Goal: Subscribe to service/newsletter

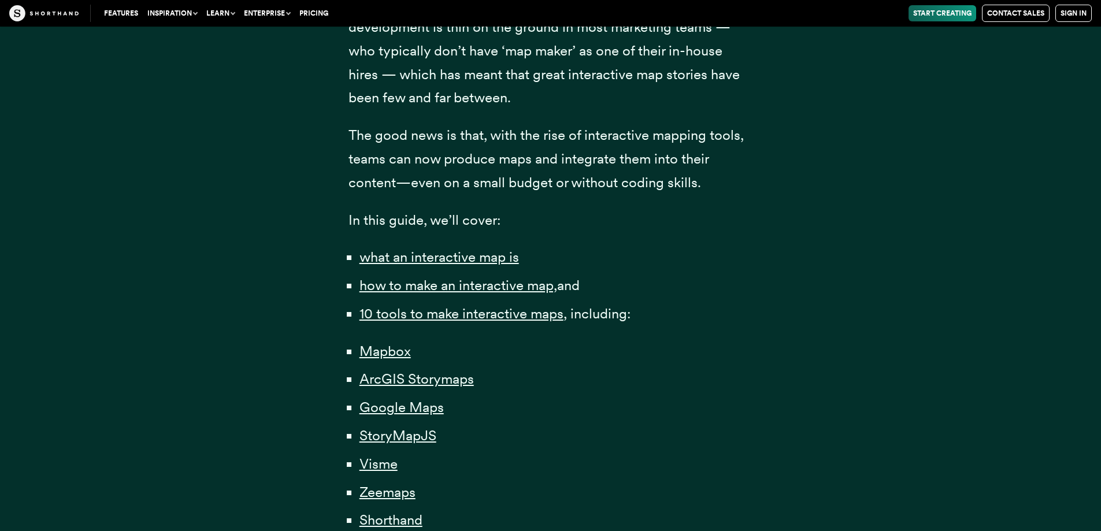
scroll to position [770, 0]
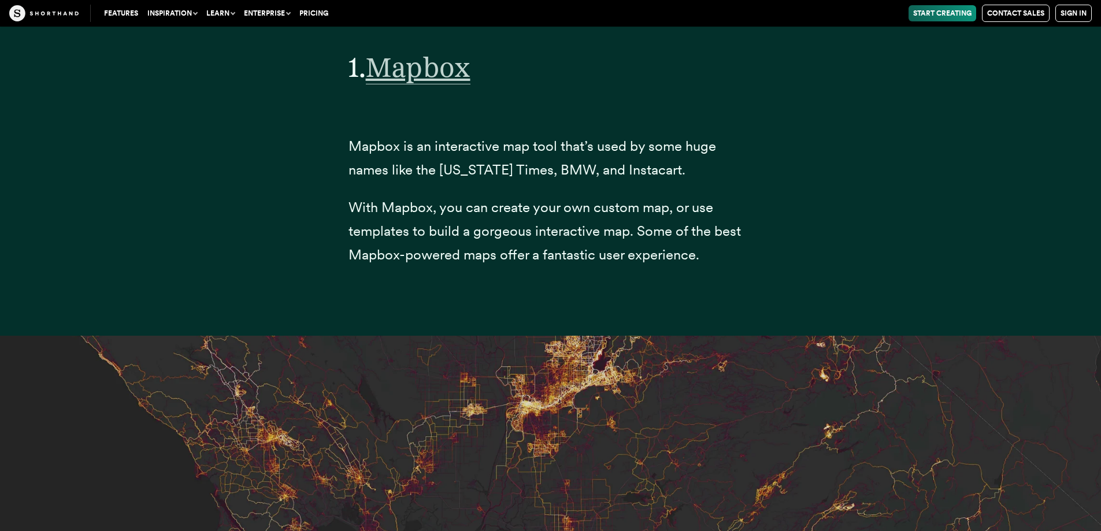
click at [462, 84] on span "Mapbox" at bounding box center [418, 67] width 105 height 34
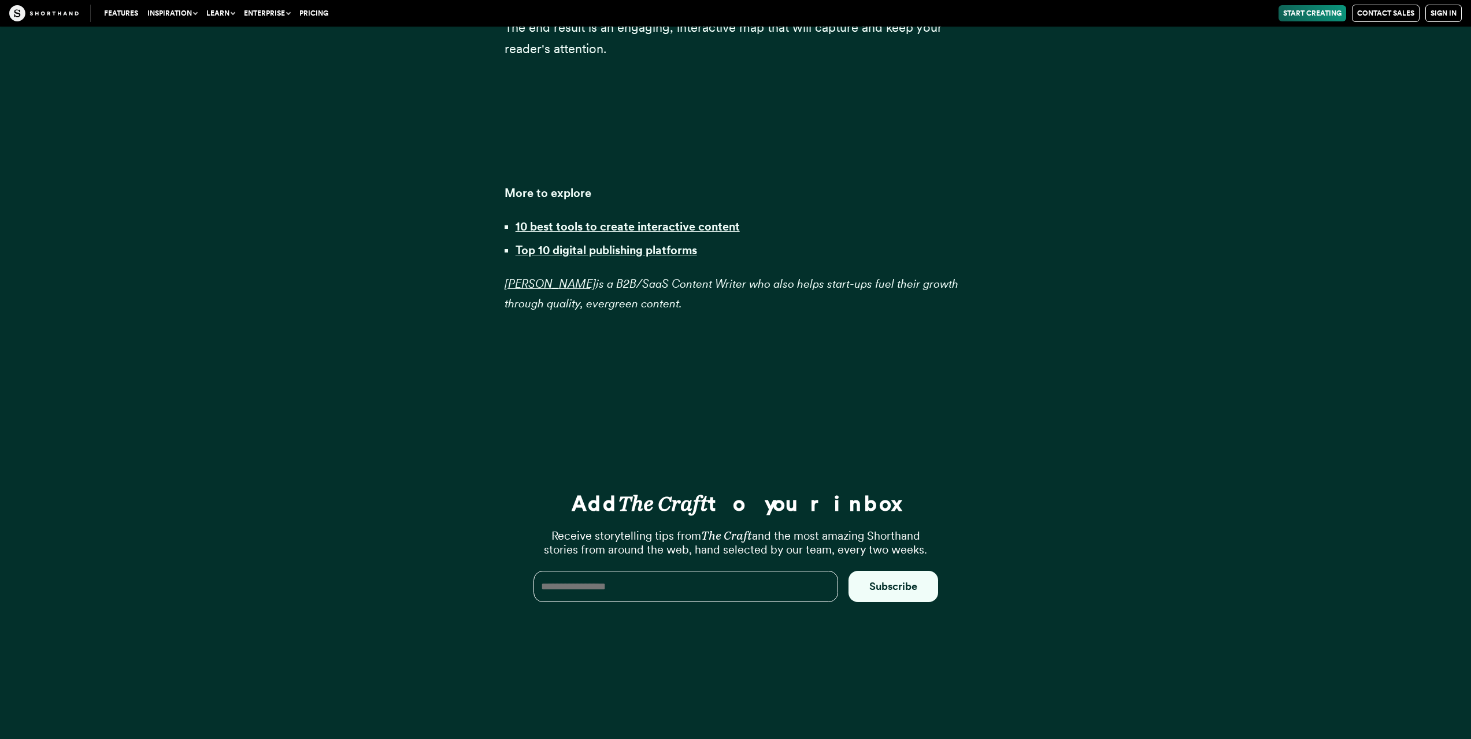
scroll to position [36864, 0]
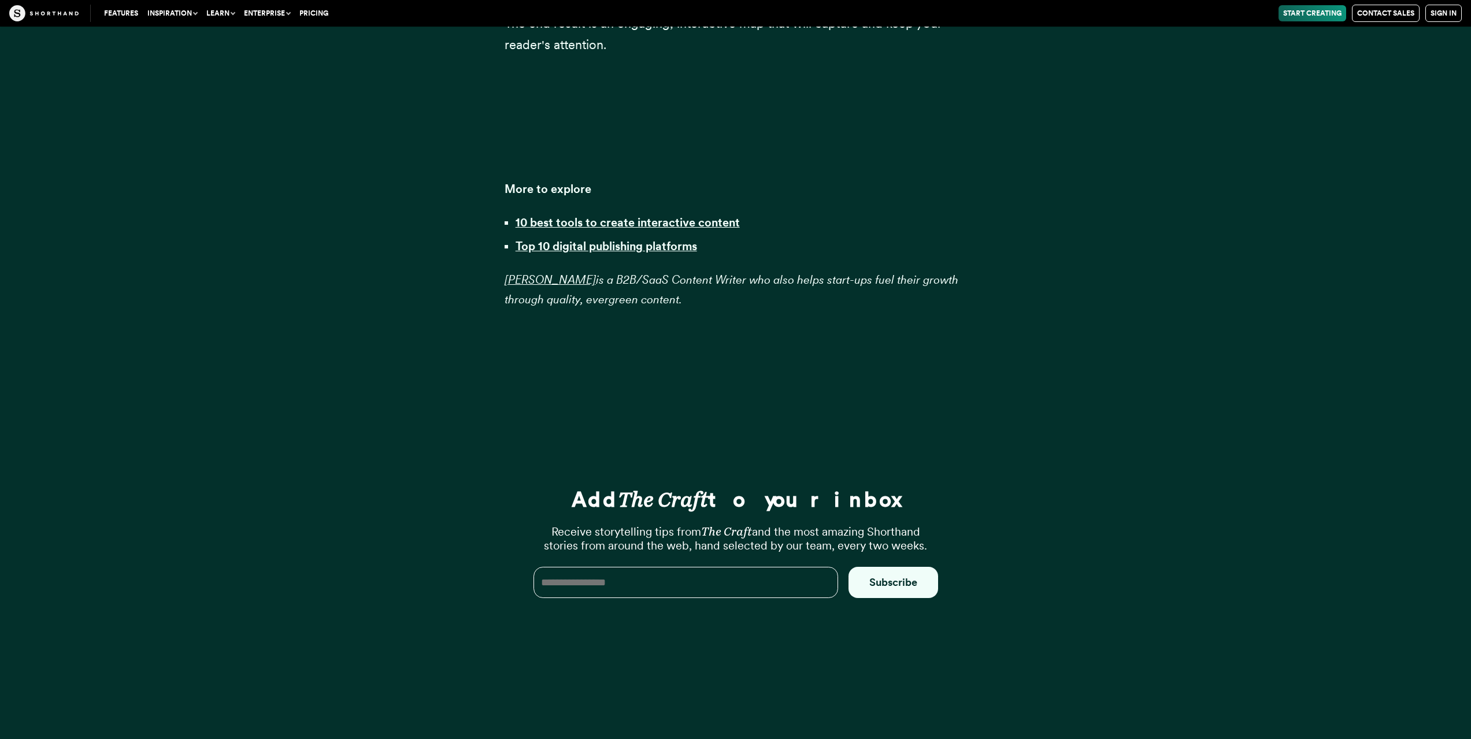
click at [586, 530] on input "email" at bounding box center [685, 582] width 305 height 31
drag, startPoint x: 587, startPoint y: 537, endPoint x: 580, endPoint y: 530, distance: 10.2
click at [580, 530] on input "email" at bounding box center [685, 582] width 305 height 31
type input "**********"
click at [890, 530] on button "Subscribe" at bounding box center [893, 582] width 90 height 31
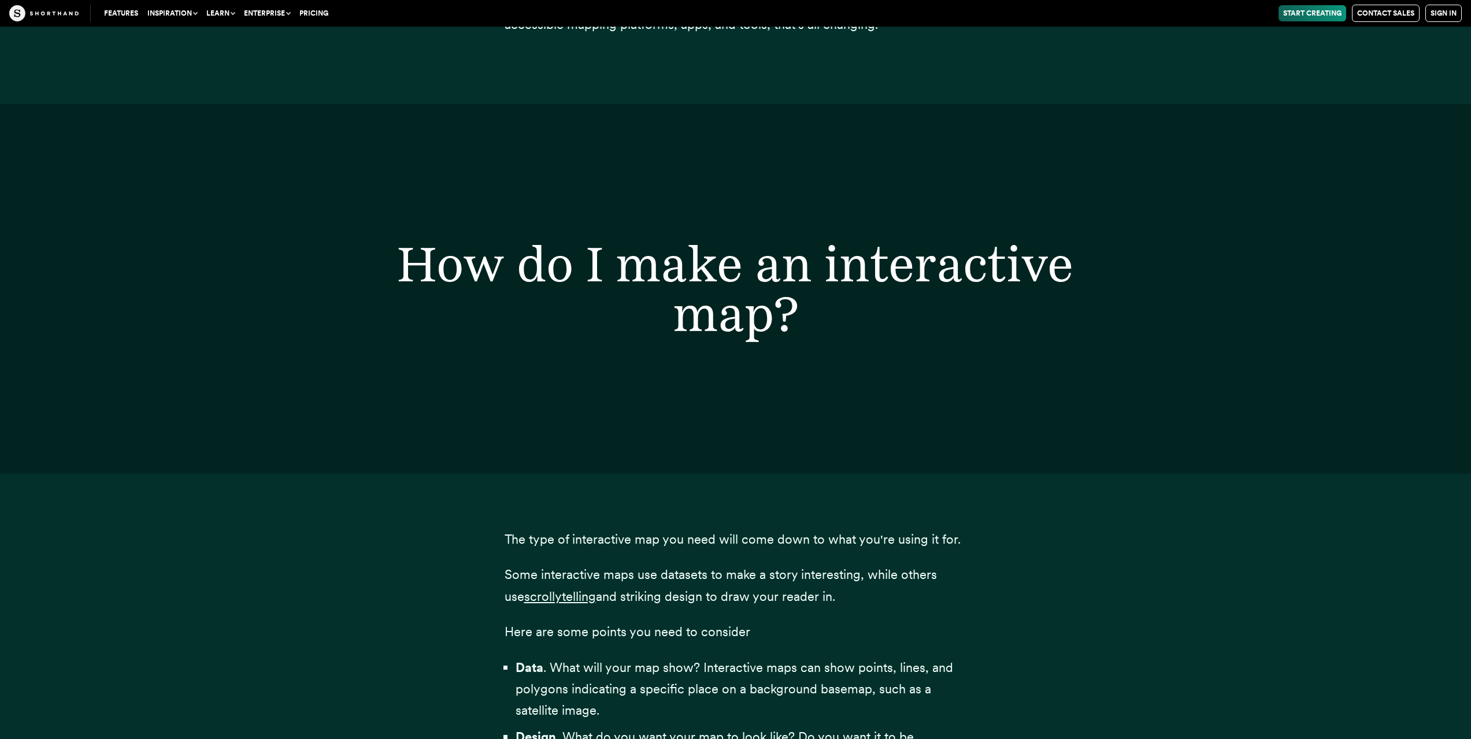
scroll to position [1039, 0]
